Goal: Check status: Check status

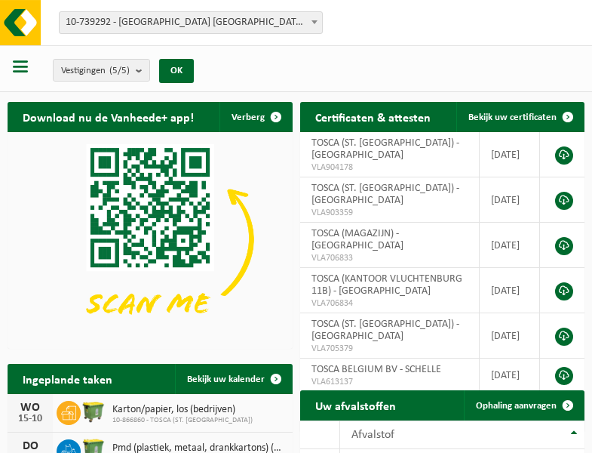
click at [315, 22] on b at bounding box center [315, 22] width 6 height 4
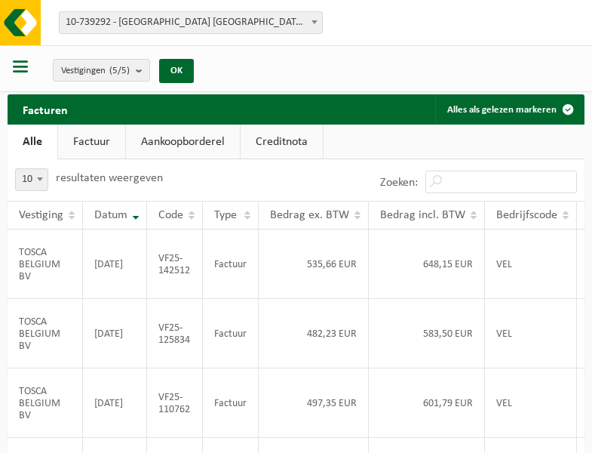
click at [315, 22] on b at bounding box center [315, 22] width 6 height 4
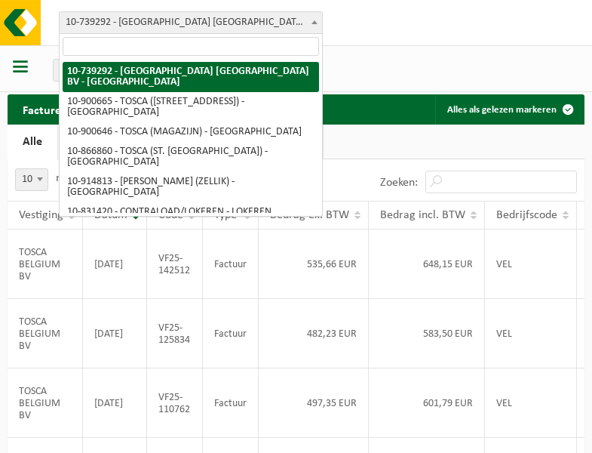
select select "119212"
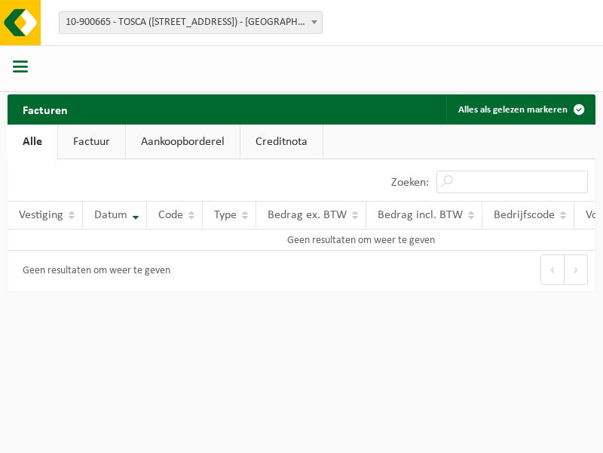
click at [315, 22] on b at bounding box center [315, 22] width 6 height 4
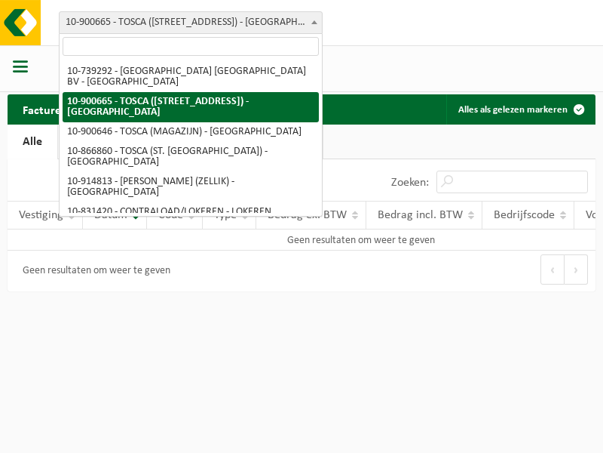
select select "119209"
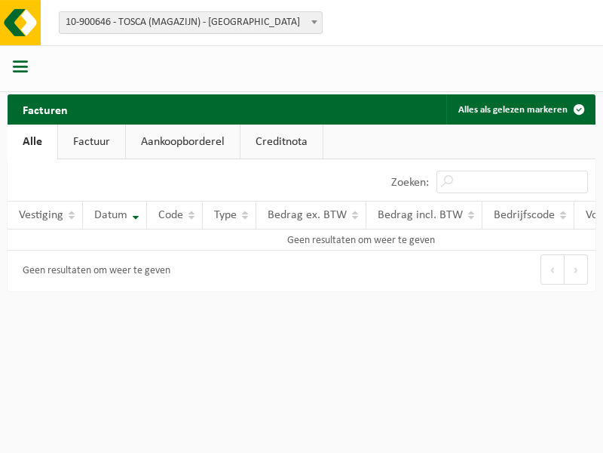
click at [315, 22] on b at bounding box center [315, 22] width 6 height 4
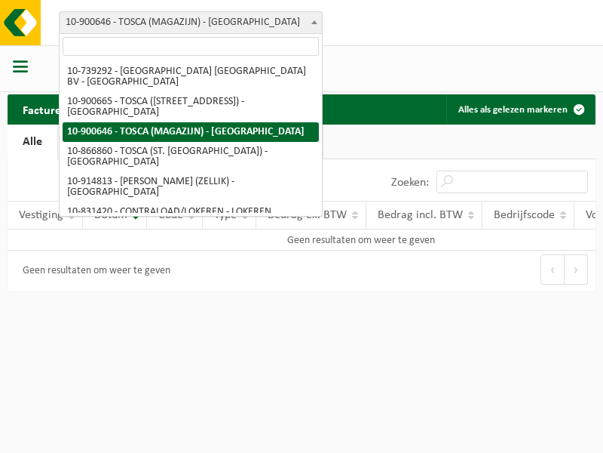
select select "103057"
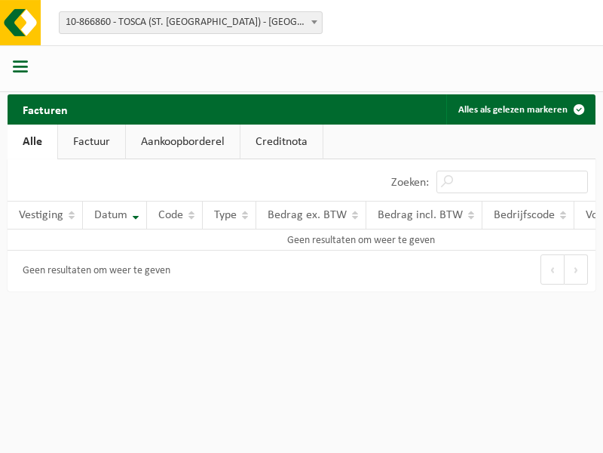
click at [315, 22] on b at bounding box center [315, 22] width 6 height 4
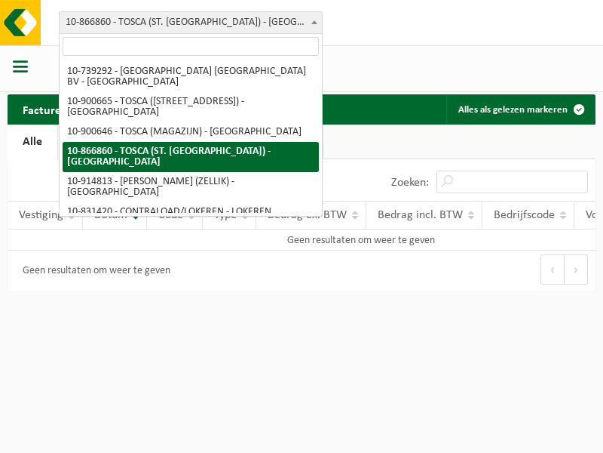
select select "126716"
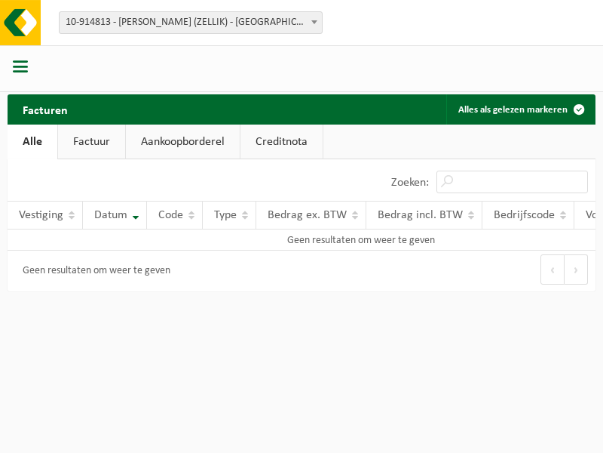
click at [315, 22] on b at bounding box center [315, 22] width 6 height 4
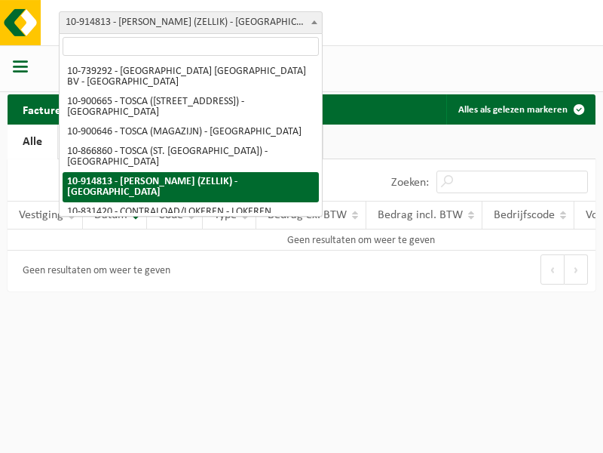
select select "88625"
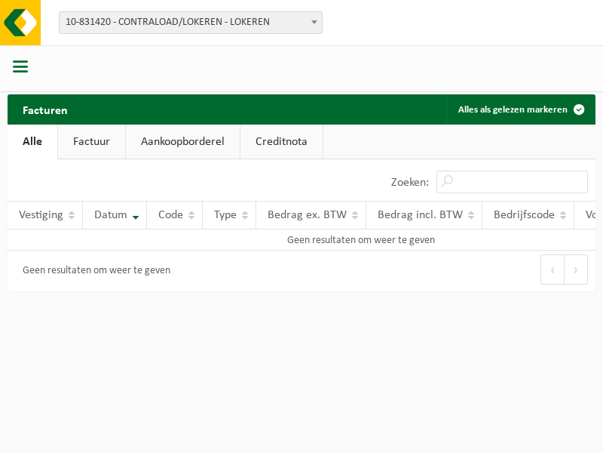
click at [315, 22] on b at bounding box center [315, 22] width 6 height 4
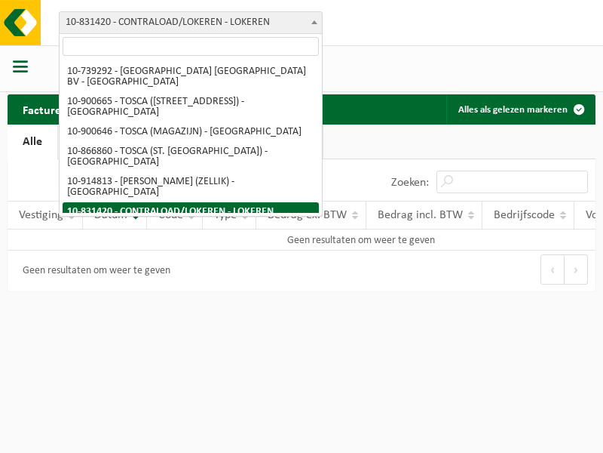
select select "99558"
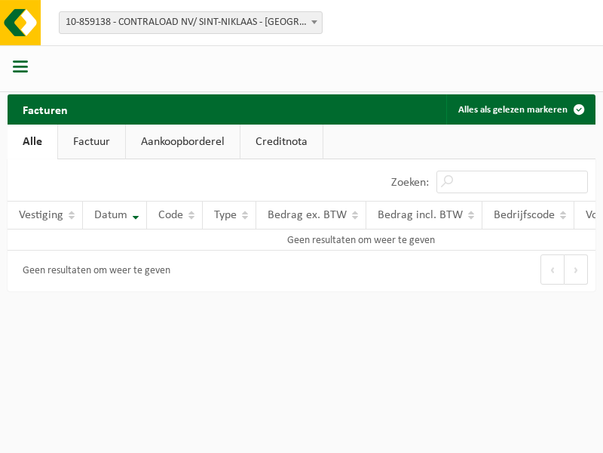
click at [315, 22] on b at bounding box center [315, 22] width 6 height 4
